Goal: Task Accomplishment & Management: Complete application form

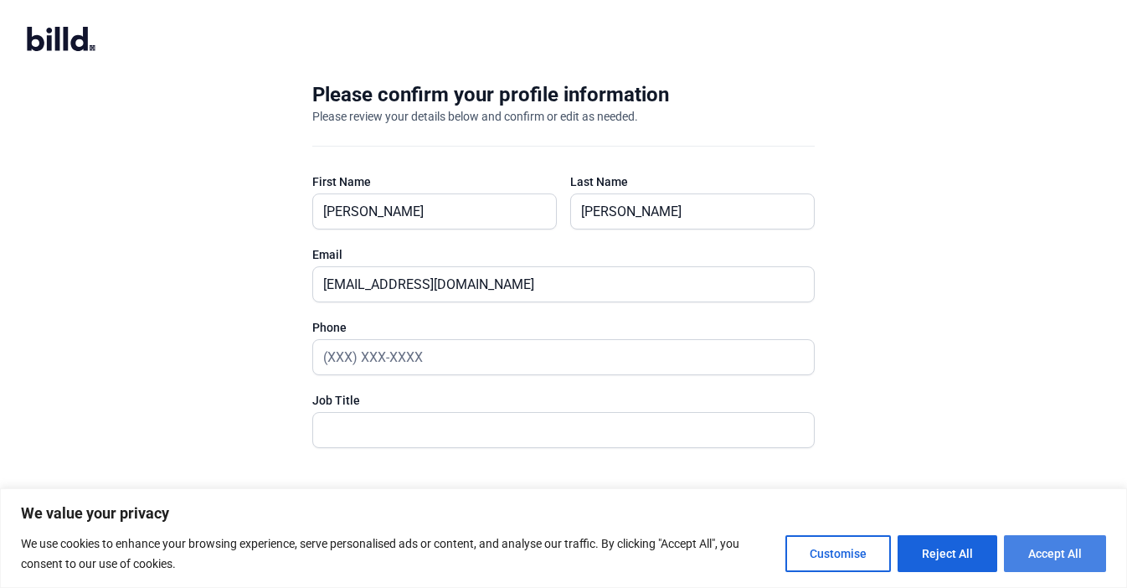
click at [1087, 545] on button "Accept All" at bounding box center [1055, 553] width 102 height 37
checkbox input "true"
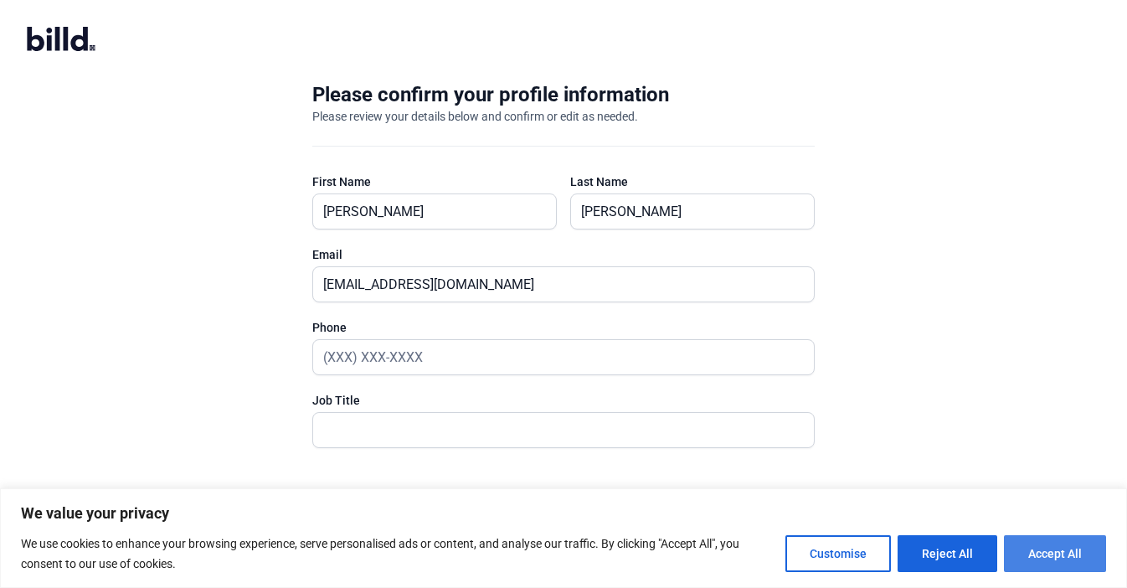
checkbox input "true"
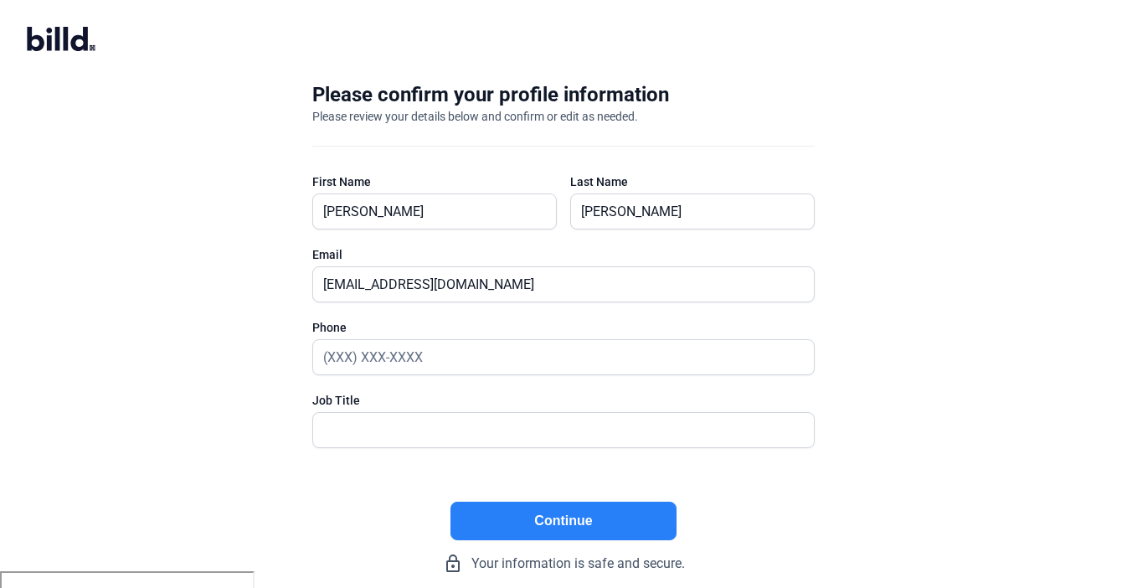
drag, startPoint x: 821, startPoint y: 75, endPoint x: 822, endPoint y: 154, distance: 78.7
click at [822, 154] on div "Please confirm your profile information Please review your details below and co…" at bounding box center [563, 327] width 556 height 546
